Goal: Find specific page/section: Find specific page/section

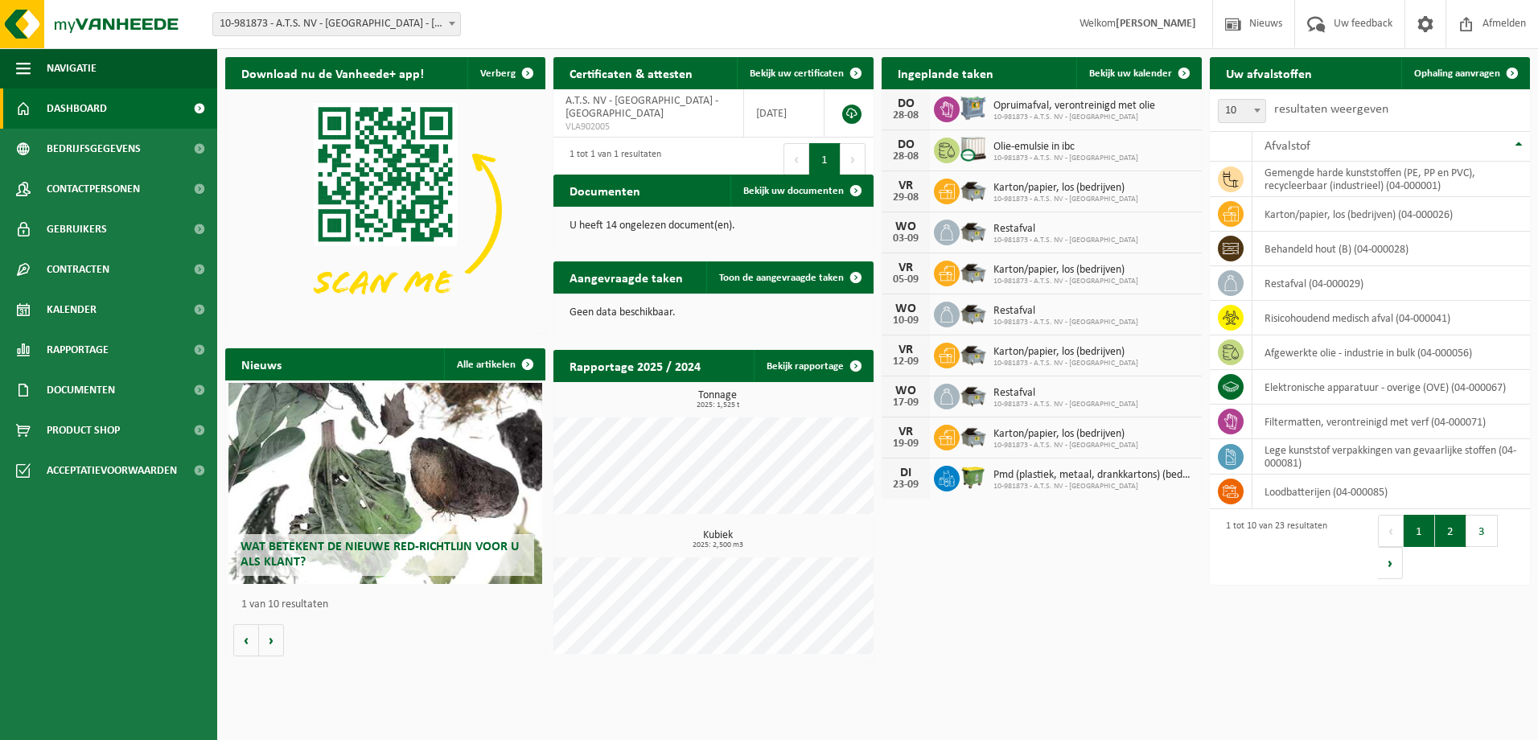
click at [1445, 534] on button "2" at bounding box center [1450, 531] width 31 height 32
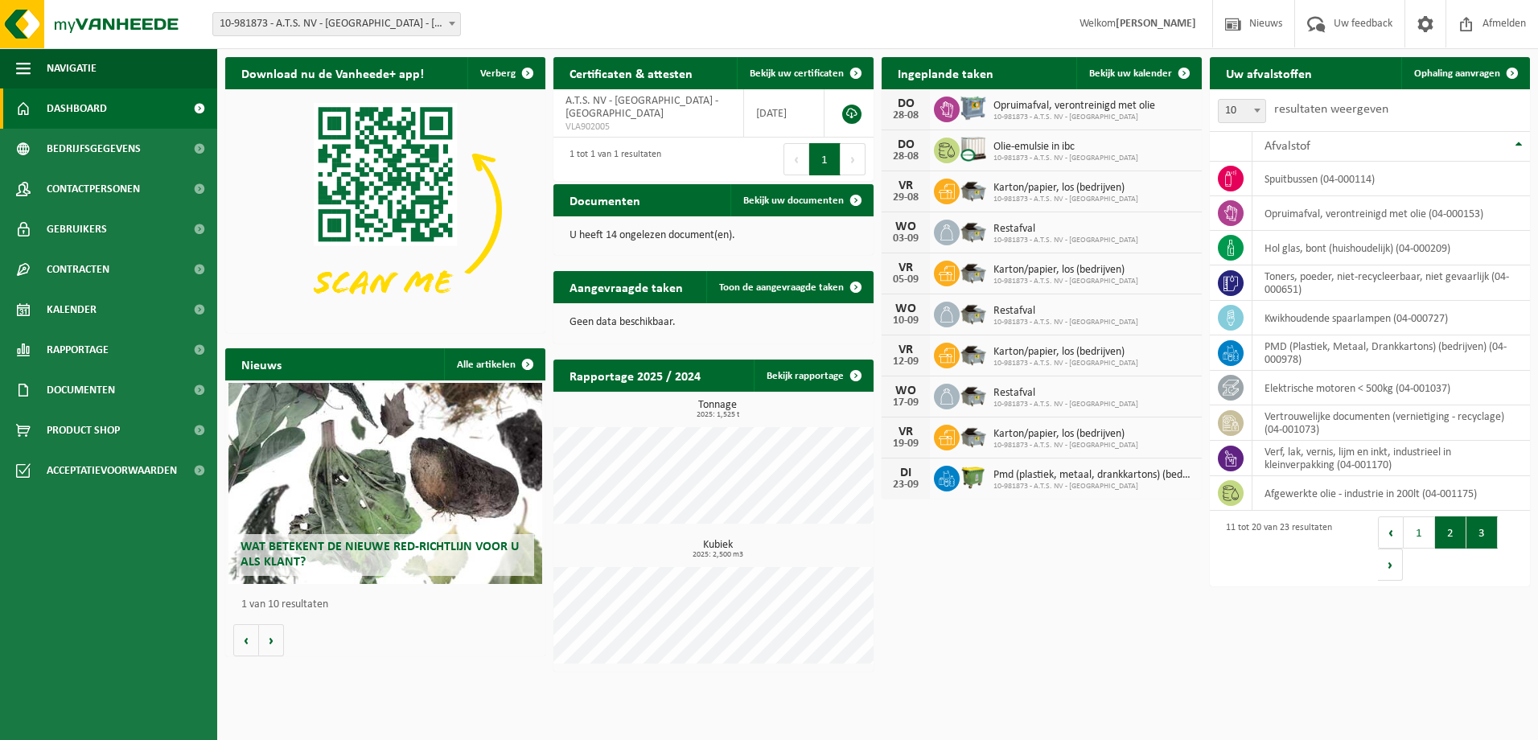
click at [1481, 531] on button "3" at bounding box center [1481, 532] width 31 height 32
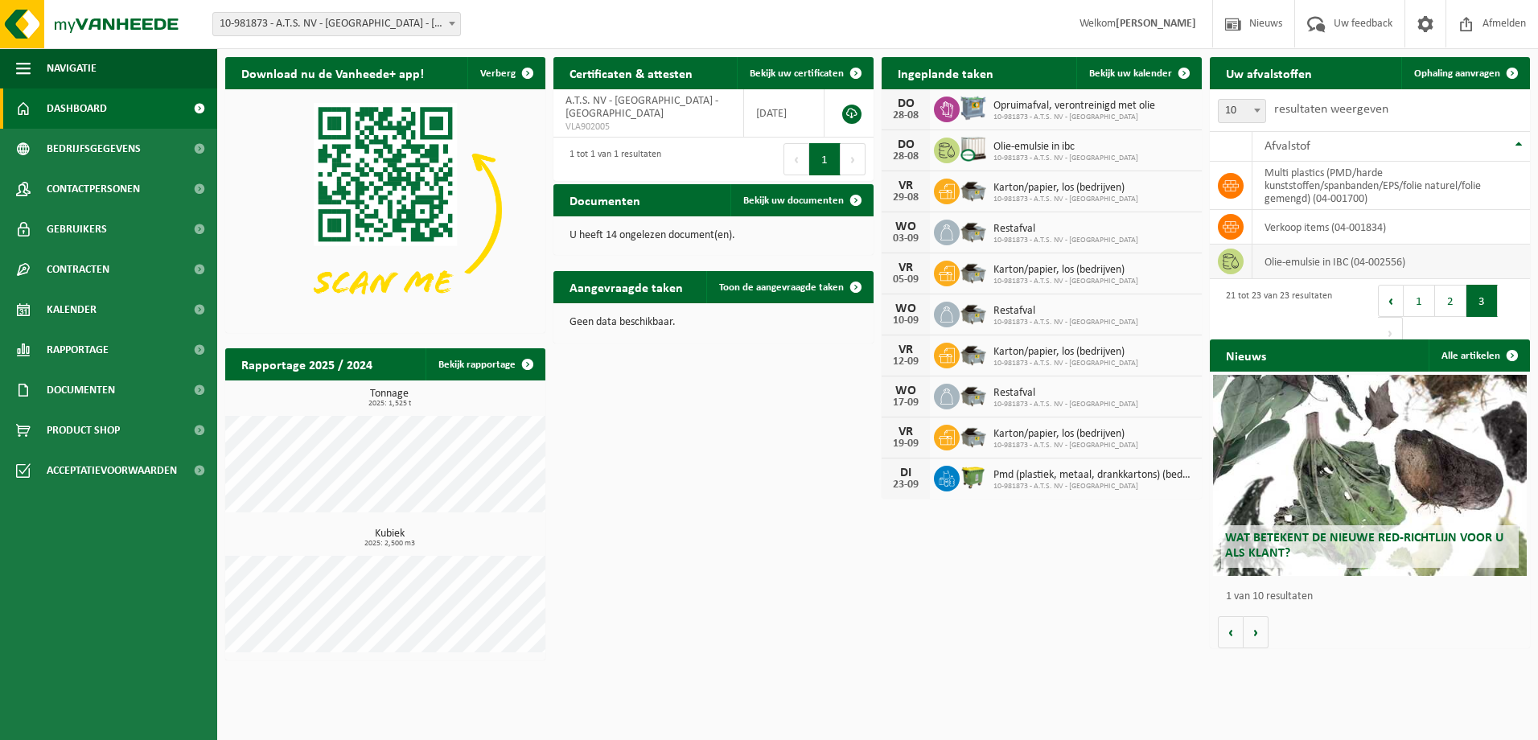
click at [1233, 265] on icon at bounding box center [1231, 261] width 16 height 16
click at [1345, 263] on td "olie-emulsie in IBC (04-002556)" at bounding box center [1391, 262] width 278 height 35
click at [1392, 264] on td "olie-emulsie in IBC (04-002556)" at bounding box center [1391, 262] width 278 height 35
drag, startPoint x: 1392, startPoint y: 264, endPoint x: 1229, endPoint y: 265, distance: 163.3
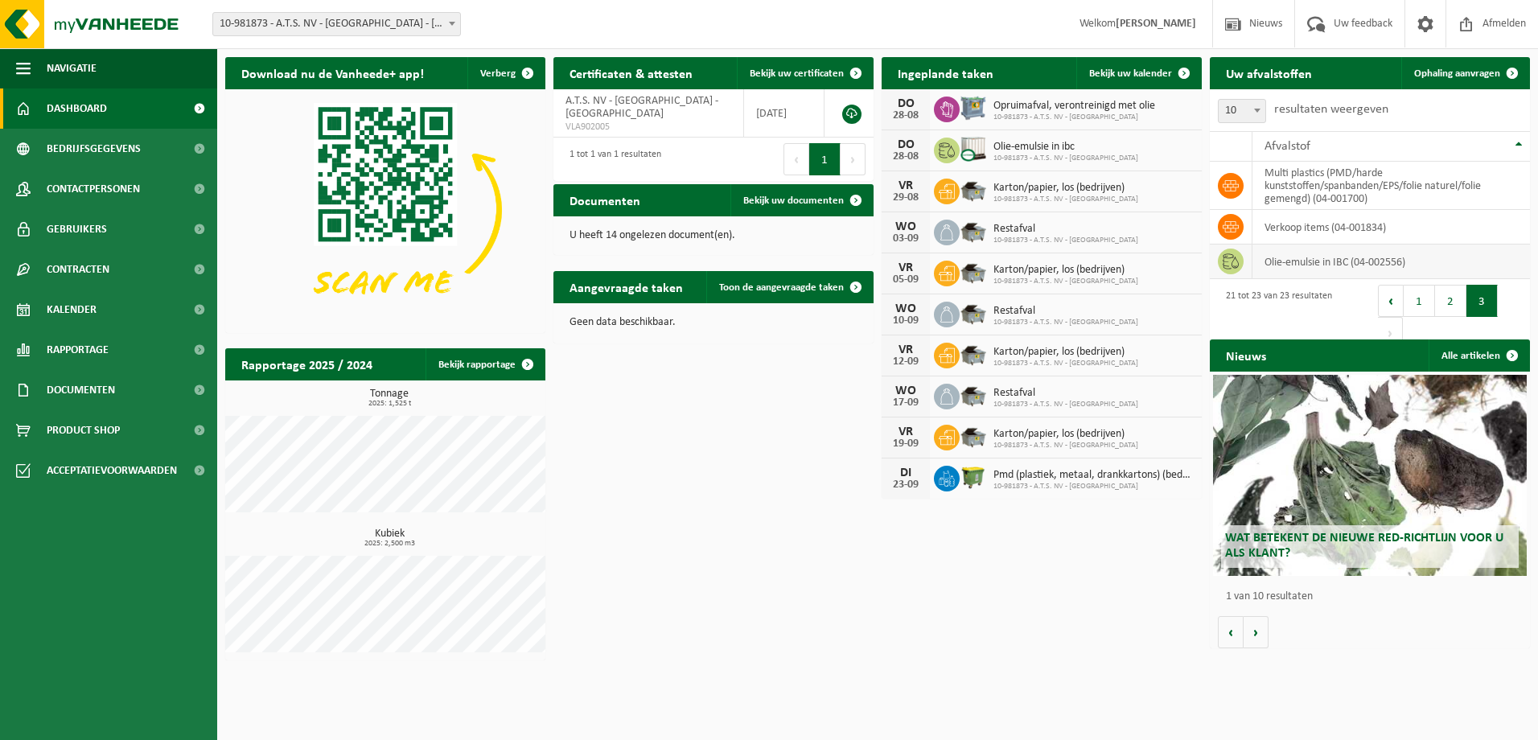
click at [1231, 265] on icon at bounding box center [1231, 261] width 16 height 16
click at [1229, 265] on icon at bounding box center [1231, 261] width 16 height 16
click at [1228, 265] on icon at bounding box center [1231, 261] width 16 height 16
click at [1232, 269] on icon at bounding box center [1231, 261] width 16 height 16
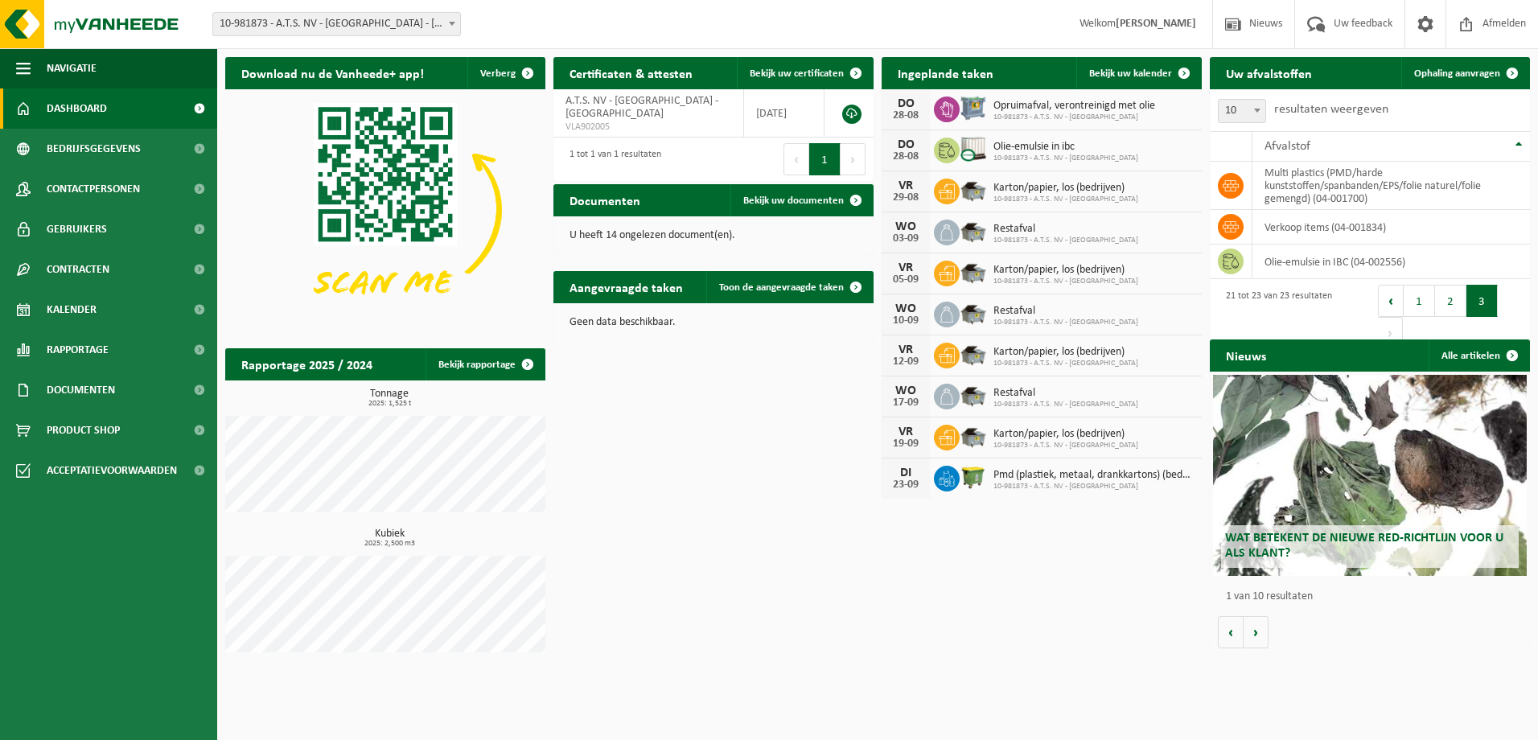
drag, startPoint x: 878, startPoint y: 618, endPoint x: 827, endPoint y: 565, distance: 73.4
click at [874, 610] on div "Download nu de Vanheede+ app! Verberg Certificaten & attesten Bekijk uw certifi…" at bounding box center [877, 358] width 1313 height 619
click at [823, 286] on span "Toon de aangevraagde taken" at bounding box center [781, 287] width 125 height 10
